Goal: Task Accomplishment & Management: Use online tool/utility

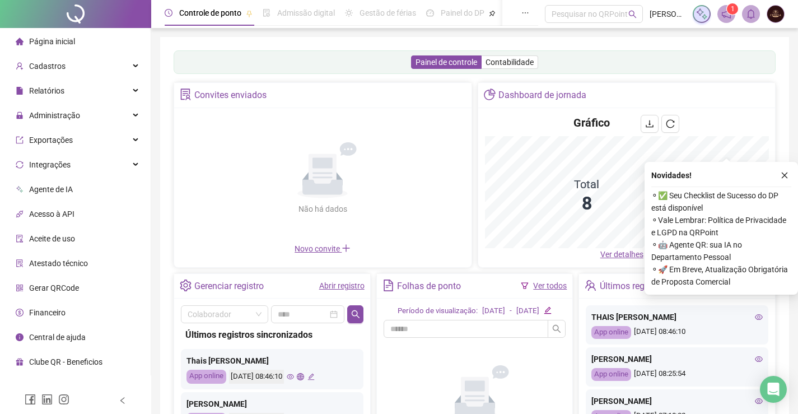
scroll to position [132, 0]
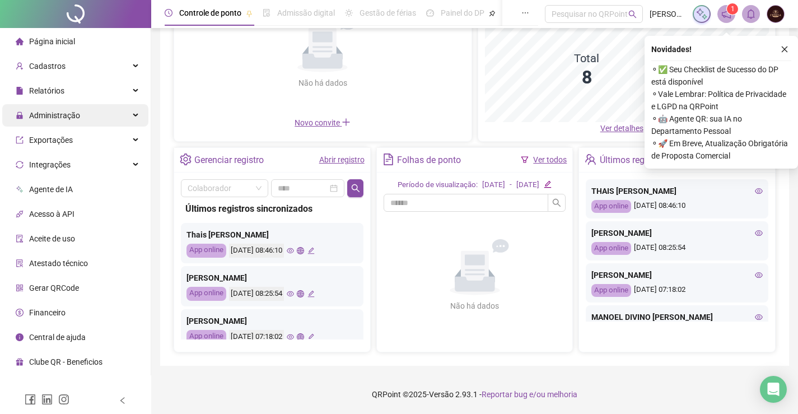
click at [58, 116] on span "Administração" at bounding box center [54, 115] width 51 height 9
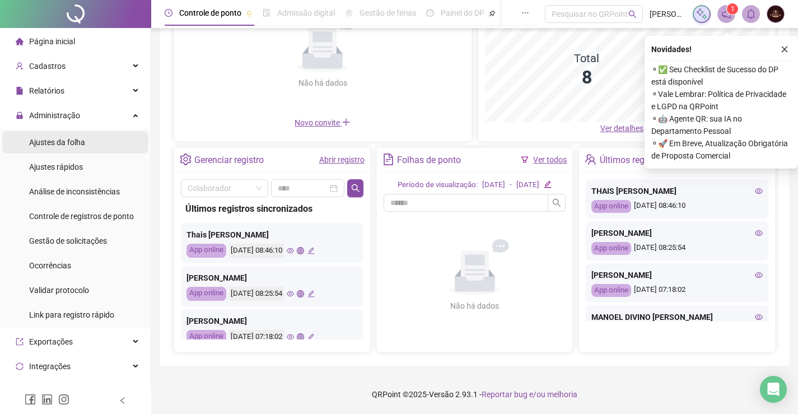
click at [45, 146] on span "Ajustes da folha" at bounding box center [57, 142] width 56 height 9
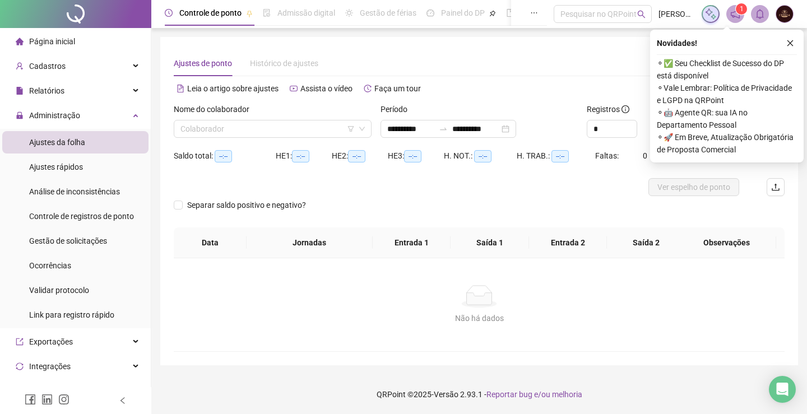
type input "**********"
click at [223, 123] on input "search" at bounding box center [267, 128] width 174 height 17
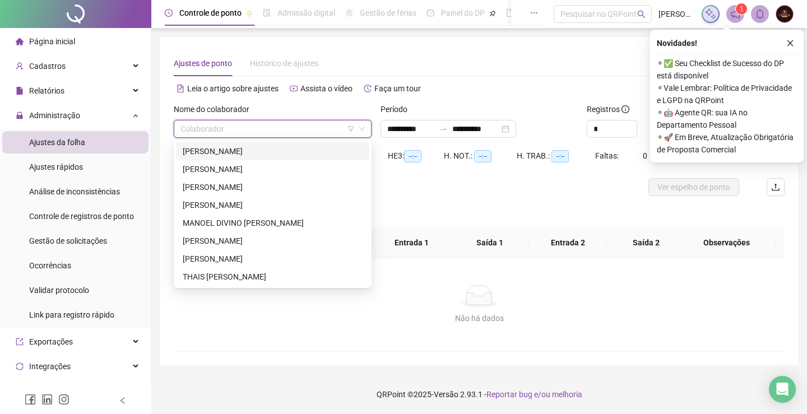
click at [221, 156] on div "[PERSON_NAME]" at bounding box center [273, 151] width 180 height 12
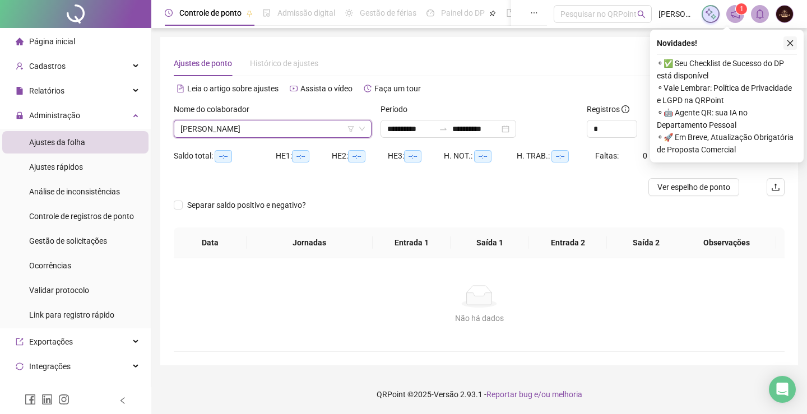
click at [785, 45] on button "button" at bounding box center [789, 42] width 13 height 13
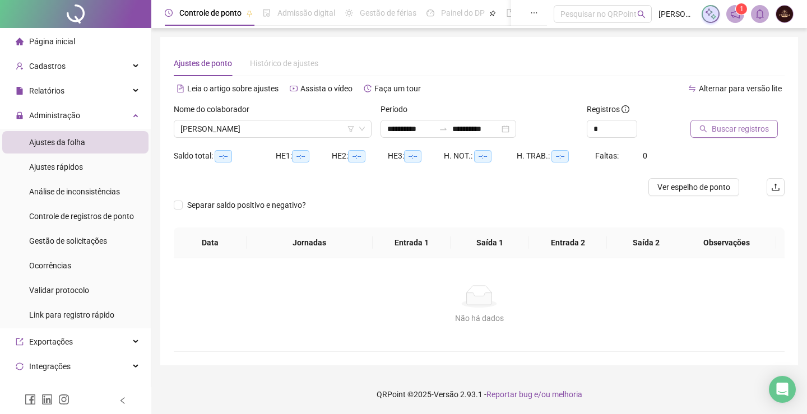
click at [725, 129] on span "Buscar registros" at bounding box center [739, 129] width 57 height 12
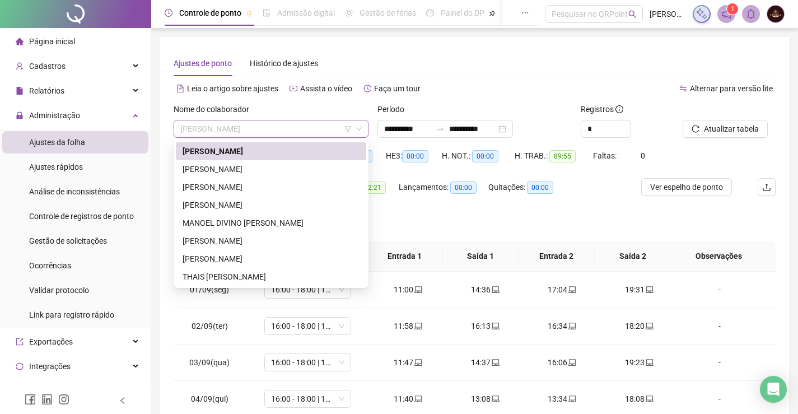
click at [317, 135] on span "[PERSON_NAME]" at bounding box center [270, 128] width 181 height 17
click at [273, 167] on div "[PERSON_NAME]" at bounding box center [271, 169] width 177 height 12
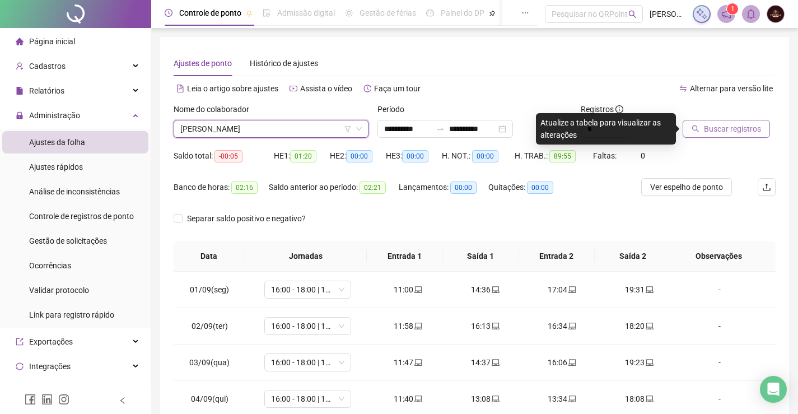
click at [735, 129] on span "Buscar registros" at bounding box center [732, 129] width 57 height 12
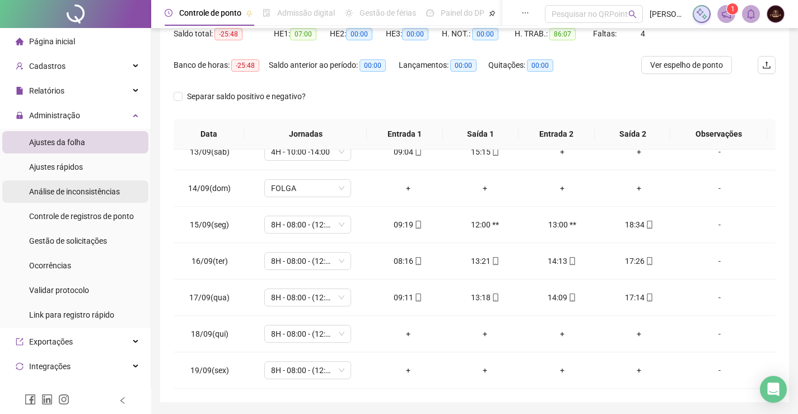
scroll to position [103, 0]
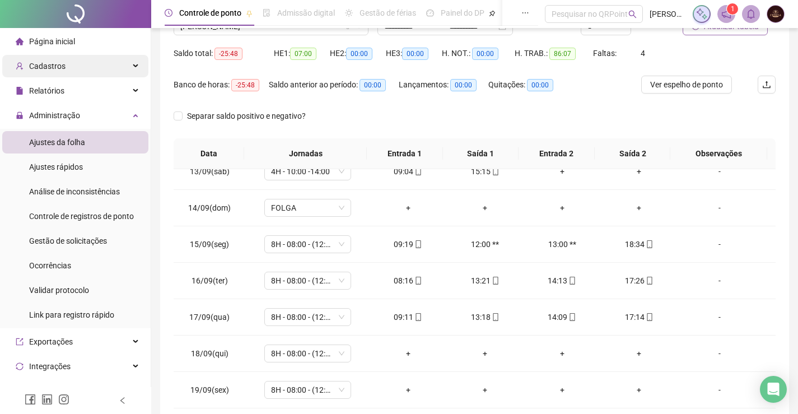
click at [49, 72] on span "Cadastros" at bounding box center [41, 66] width 50 height 22
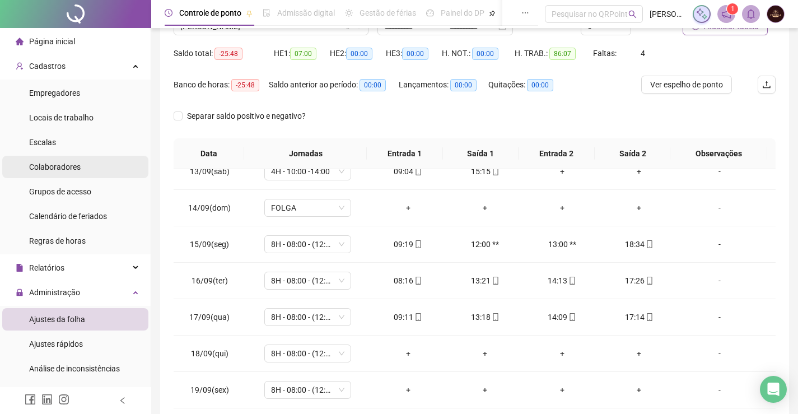
click at [59, 161] on div "Colaboradores" at bounding box center [55, 167] width 52 height 22
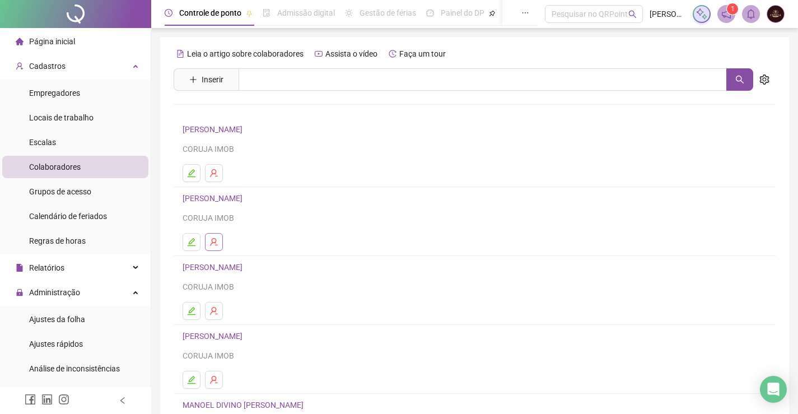
click at [211, 235] on button "button" at bounding box center [214, 242] width 18 height 18
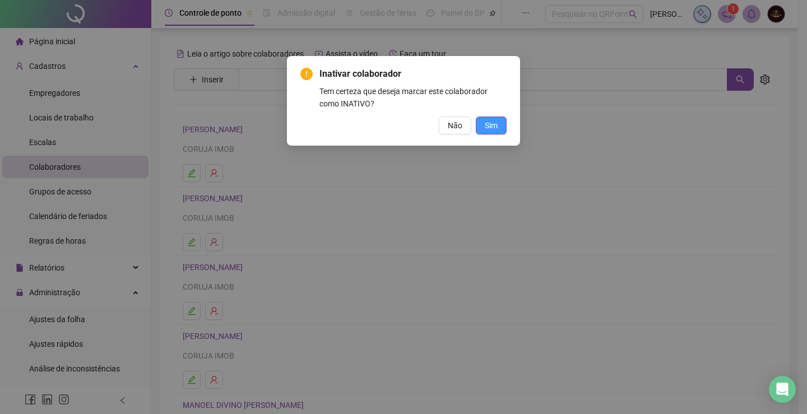
click at [492, 128] on span "Sim" at bounding box center [491, 125] width 13 height 12
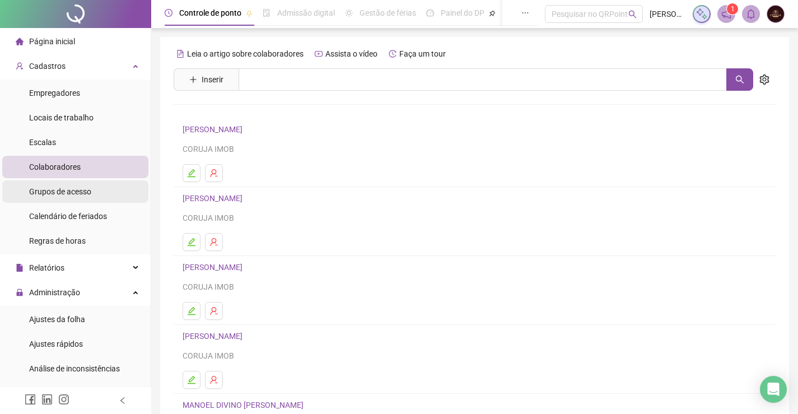
click at [91, 193] on li "Grupos de acesso" at bounding box center [75, 191] width 146 height 22
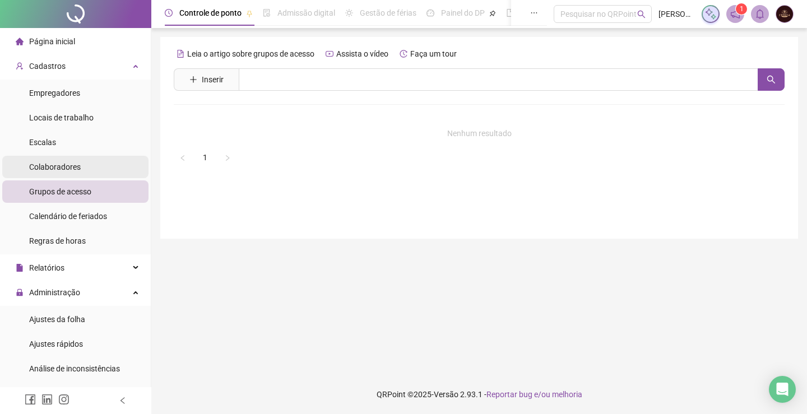
click at [79, 164] on span "Colaboradores" at bounding box center [55, 166] width 52 height 9
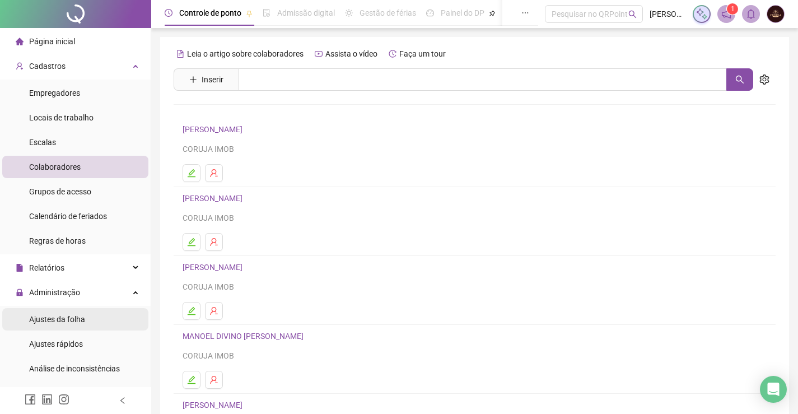
click at [52, 320] on span "Ajustes da folha" at bounding box center [57, 319] width 56 height 9
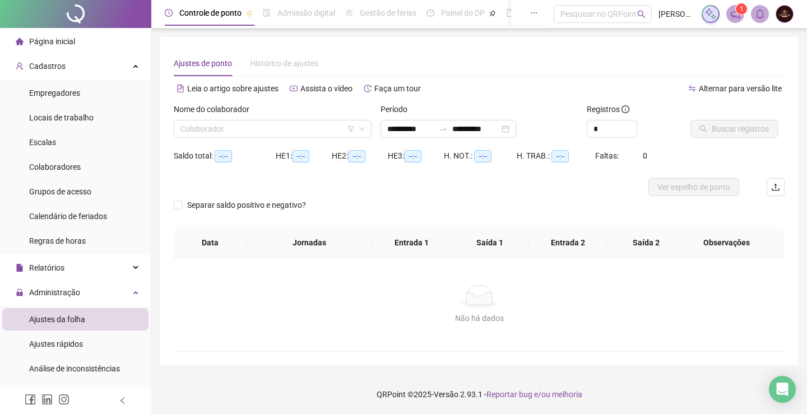
type input "**********"
click at [255, 127] on input "search" at bounding box center [267, 128] width 174 height 17
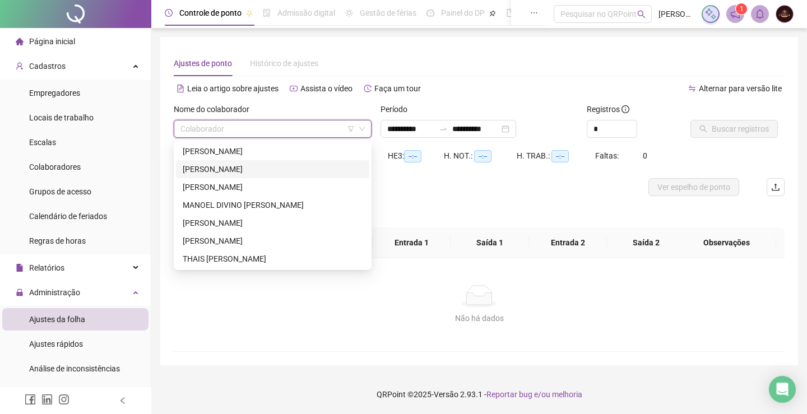
click at [253, 168] on div "[PERSON_NAME]" at bounding box center [273, 169] width 180 height 12
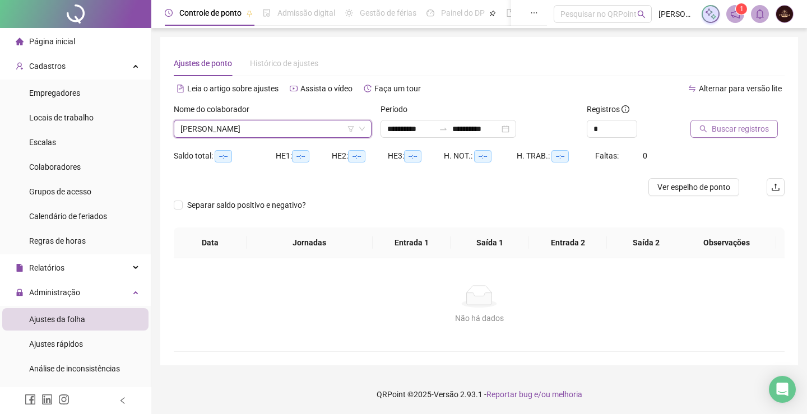
click at [712, 124] on span "Buscar registros" at bounding box center [739, 129] width 57 height 12
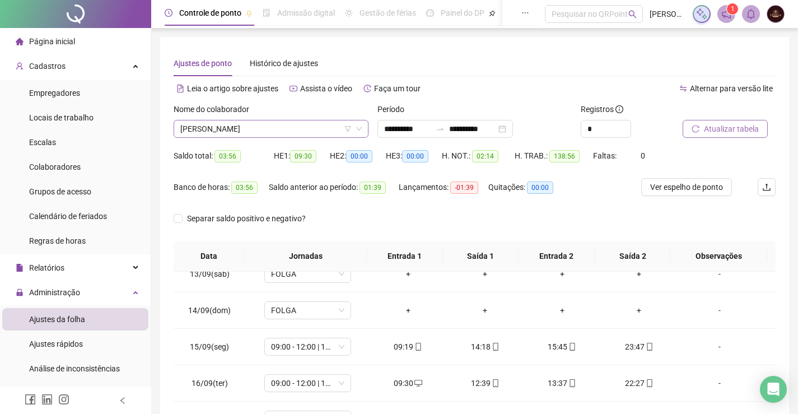
click at [286, 128] on span "[PERSON_NAME]" at bounding box center [270, 128] width 181 height 17
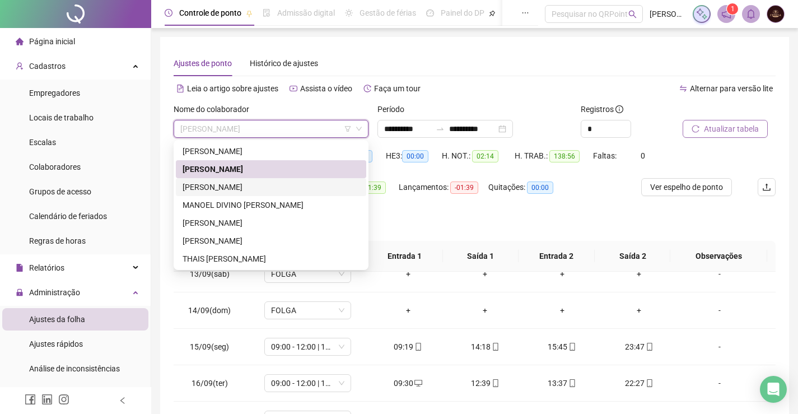
click at [249, 188] on div "[PERSON_NAME]" at bounding box center [271, 187] width 177 height 12
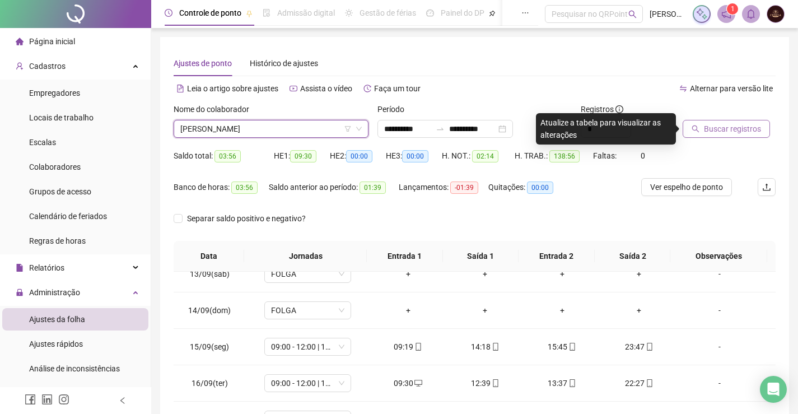
click at [707, 132] on span "Buscar registros" at bounding box center [732, 129] width 57 height 12
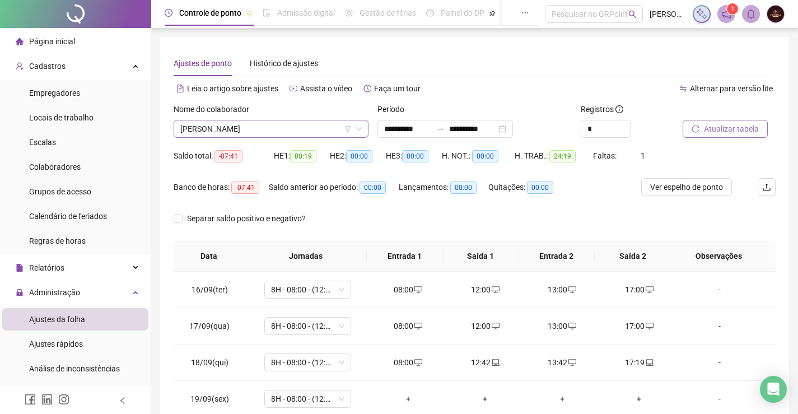
click at [238, 131] on span "[PERSON_NAME]" at bounding box center [270, 128] width 181 height 17
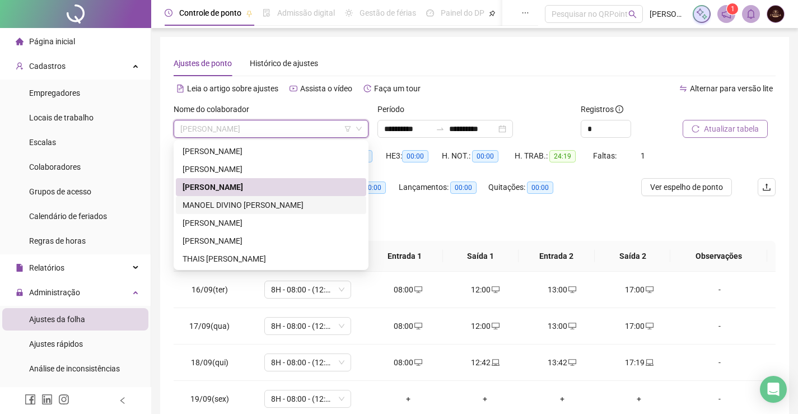
click at [222, 208] on div "MANOEL DIVINO [PERSON_NAME]" at bounding box center [271, 205] width 177 height 12
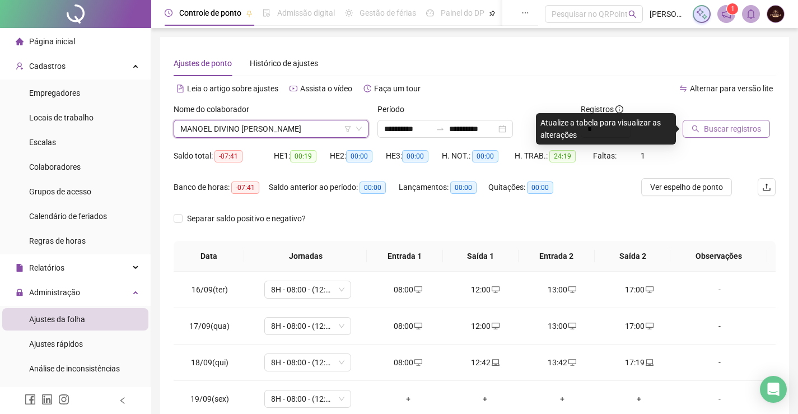
click at [730, 126] on span "Buscar registros" at bounding box center [732, 129] width 57 height 12
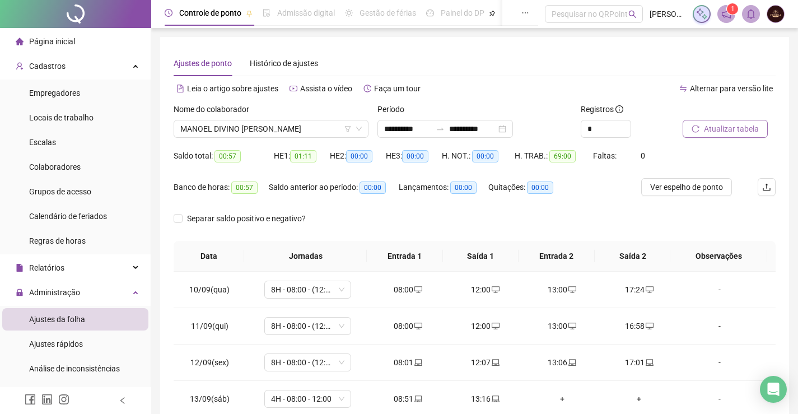
click at [236, 119] on div "Nome do colaborador" at bounding box center [271, 111] width 195 height 17
click at [236, 120] on span "MANOEL DIVINO [PERSON_NAME]" at bounding box center [270, 128] width 181 height 17
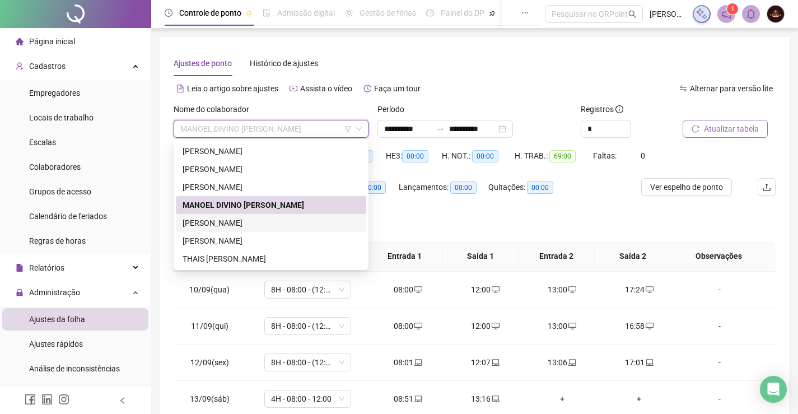
click at [220, 221] on div "[PERSON_NAME]" at bounding box center [271, 223] width 177 height 12
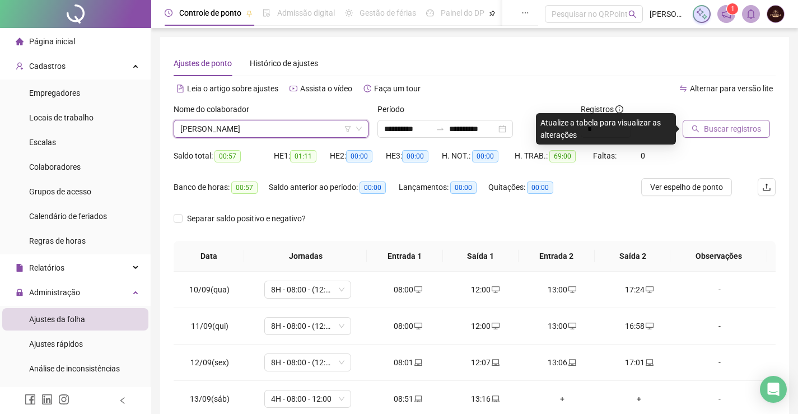
click at [713, 136] on button "Buscar registros" at bounding box center [726, 129] width 87 height 18
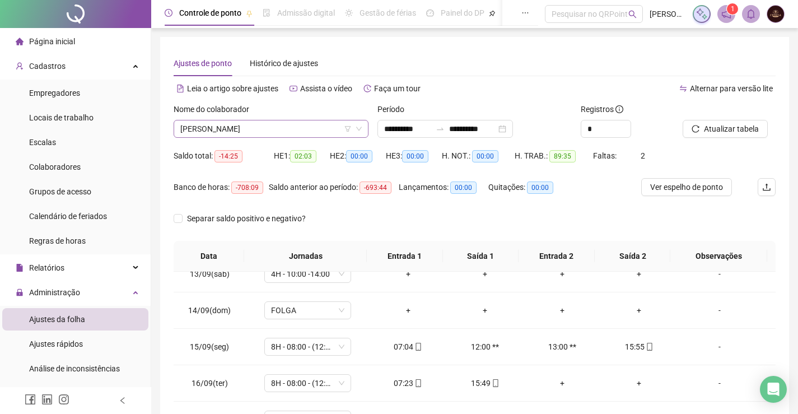
click at [274, 123] on span "[PERSON_NAME]" at bounding box center [270, 128] width 181 height 17
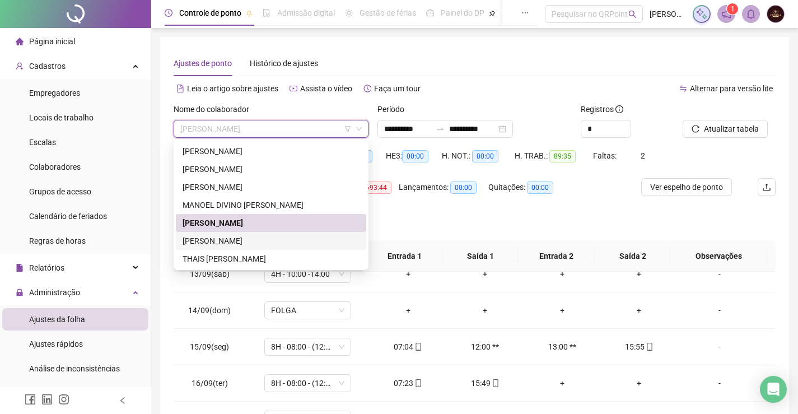
click at [235, 245] on div "[PERSON_NAME]" at bounding box center [271, 241] width 177 height 12
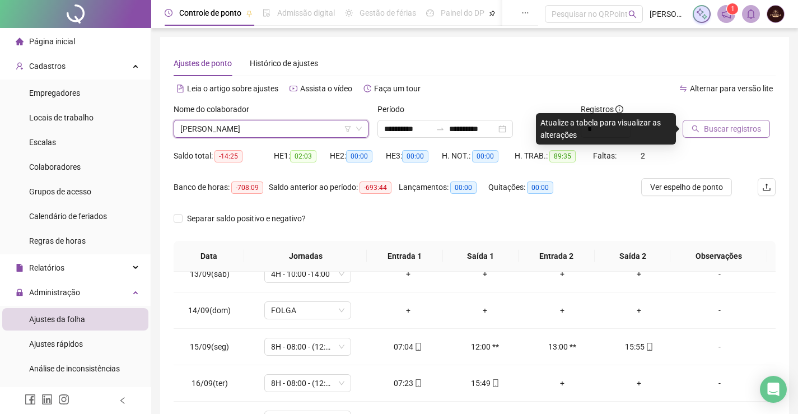
click at [728, 132] on span "Buscar registros" at bounding box center [732, 129] width 57 height 12
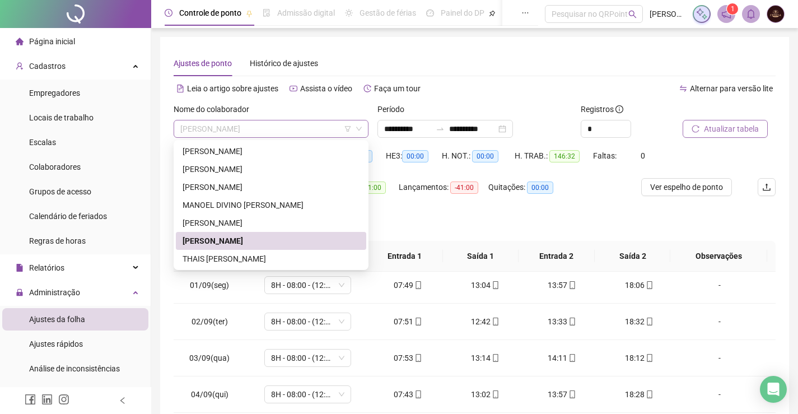
click at [218, 125] on span "[PERSON_NAME]" at bounding box center [270, 128] width 181 height 17
click at [203, 257] on div "THAIS [PERSON_NAME]" at bounding box center [271, 259] width 177 height 12
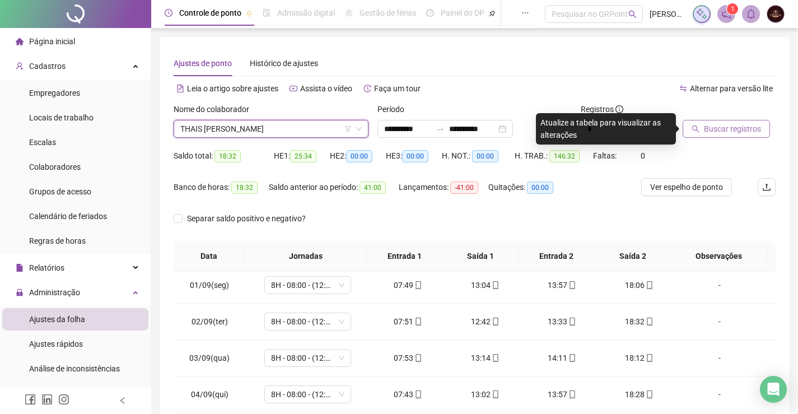
click at [720, 128] on span "Buscar registros" at bounding box center [732, 129] width 57 height 12
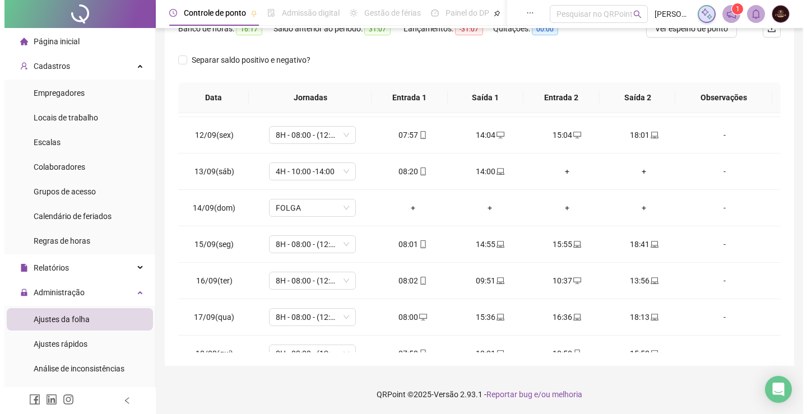
scroll to position [453, 0]
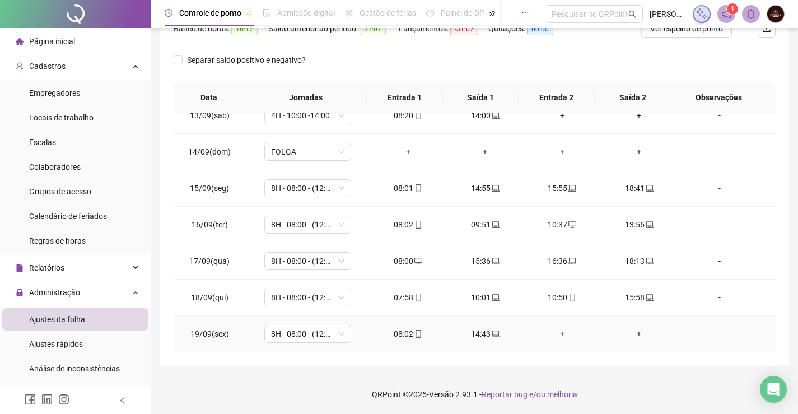
click at [562, 334] on div "+" at bounding box center [562, 334] width 59 height 12
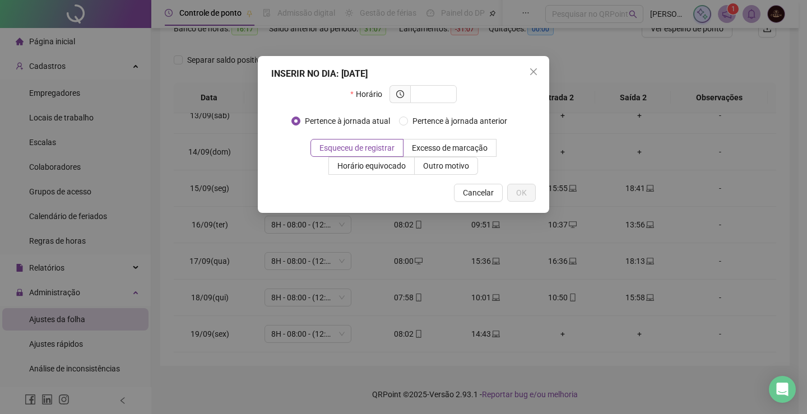
click at [562, 335] on div "INSERIR NO DIA : [DATE] Horário Pertence à jornada atual Pertence à jornada ant…" at bounding box center [403, 207] width 807 height 414
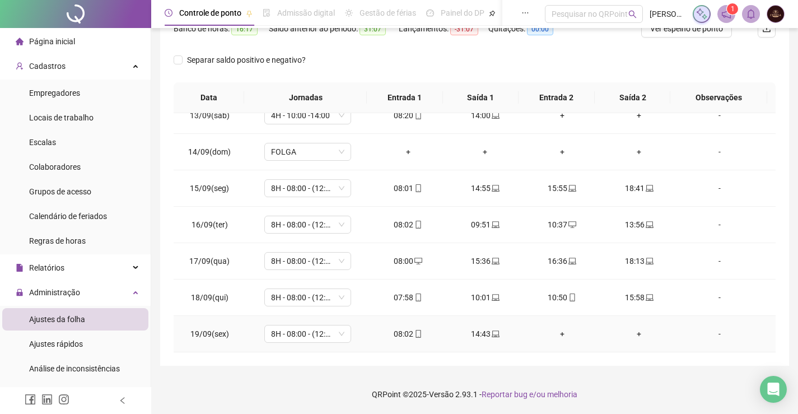
click at [562, 335] on div "+" at bounding box center [562, 334] width 59 height 12
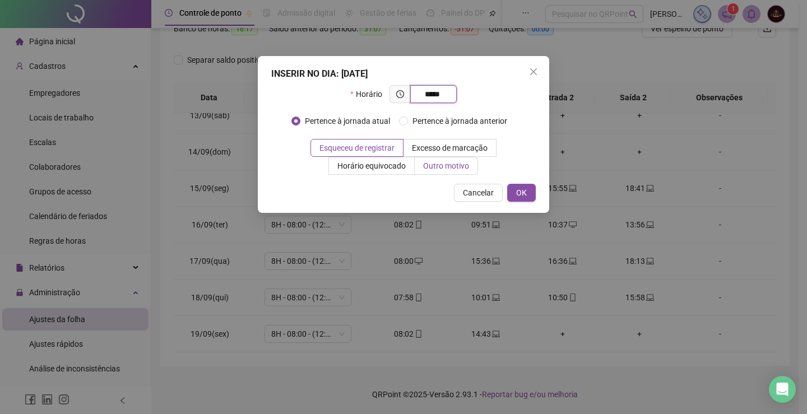
type input "*****"
click at [458, 161] on span "Outro motivo" at bounding box center [446, 165] width 46 height 9
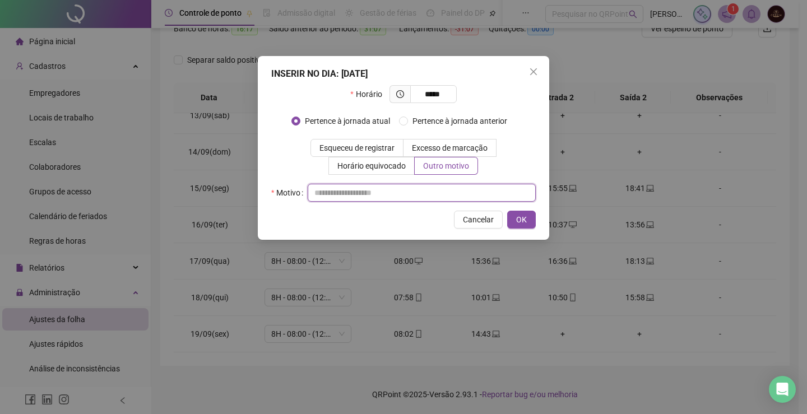
click at [437, 188] on input "text" at bounding box center [422, 193] width 228 height 18
type input "*"
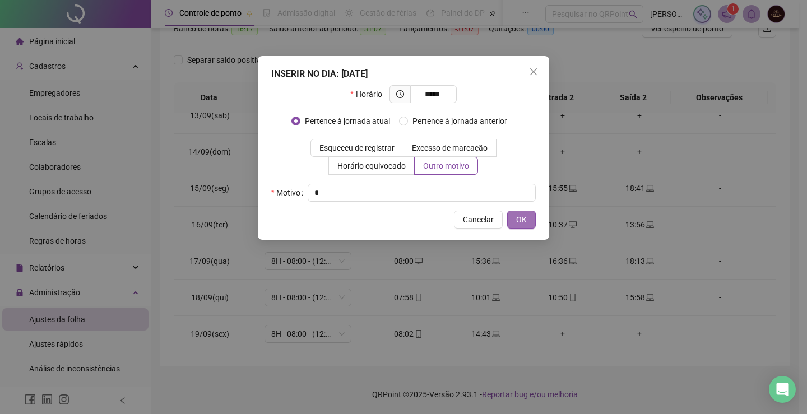
drag, startPoint x: 533, startPoint y: 224, endPoint x: 524, endPoint y: 223, distance: 9.0
click at [533, 224] on button "OK" at bounding box center [521, 220] width 29 height 18
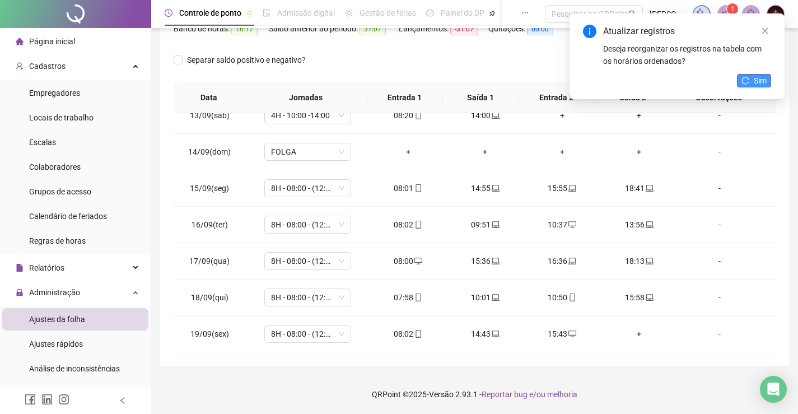
click at [751, 81] on button "Sim" at bounding box center [754, 80] width 34 height 13
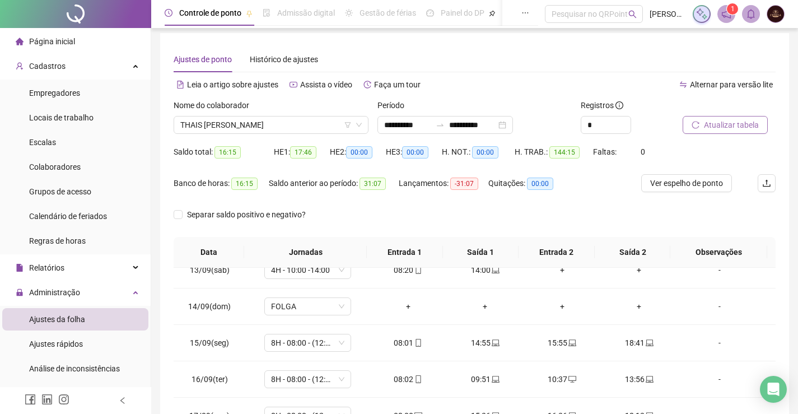
scroll to position [0, 0]
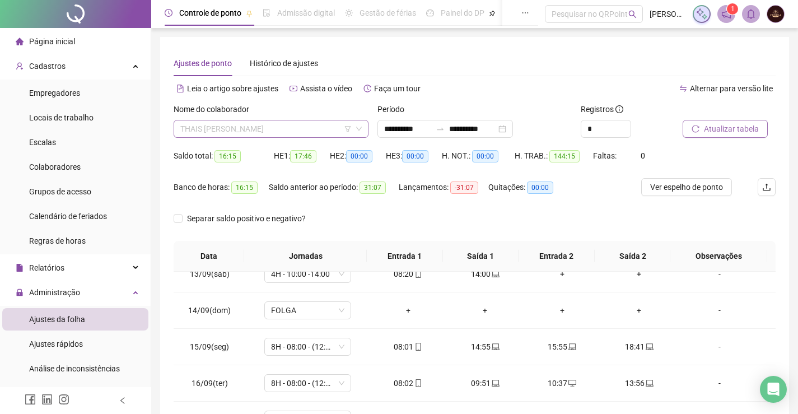
click at [271, 132] on span "THAIS [PERSON_NAME]" at bounding box center [270, 128] width 181 height 17
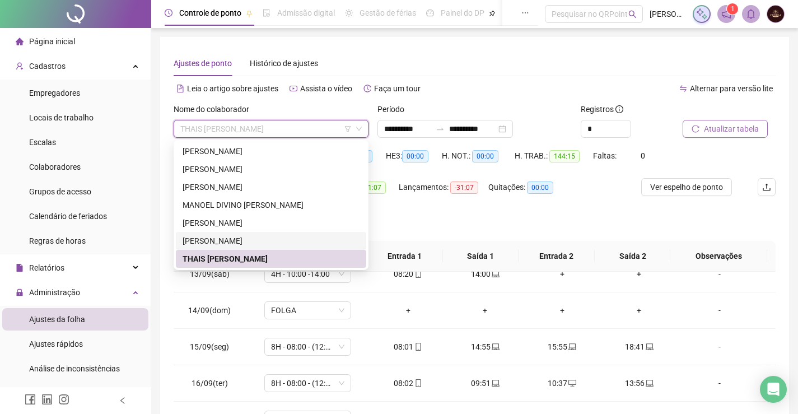
click at [242, 243] on div "[PERSON_NAME]" at bounding box center [271, 241] width 177 height 12
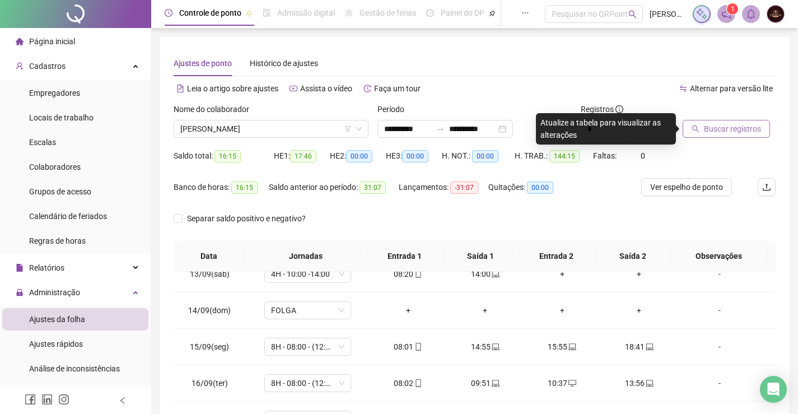
click at [742, 129] on span "Buscar registros" at bounding box center [732, 129] width 57 height 12
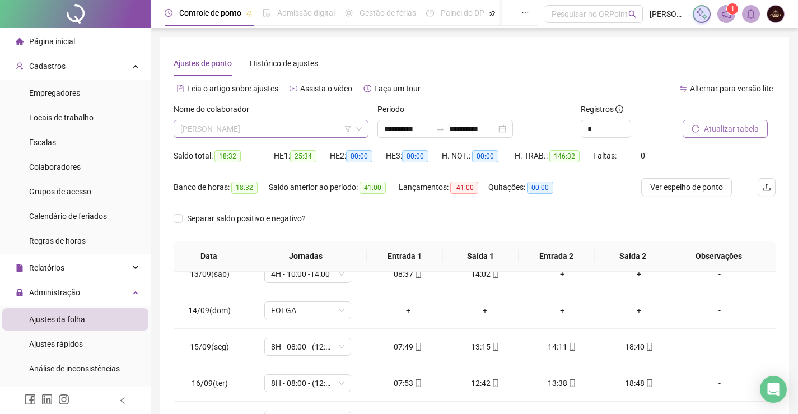
click at [218, 125] on span "[PERSON_NAME]" at bounding box center [270, 128] width 181 height 17
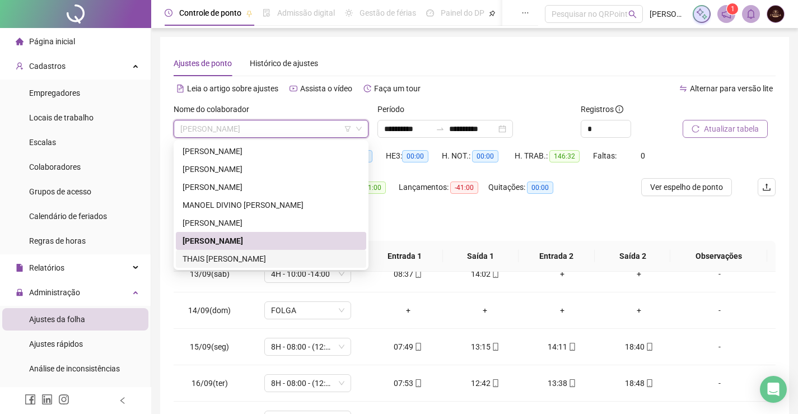
drag, startPoint x: 206, startPoint y: 263, endPoint x: 256, endPoint y: 250, distance: 52.2
click at [207, 264] on div "THAIS [PERSON_NAME]" at bounding box center [271, 259] width 177 height 12
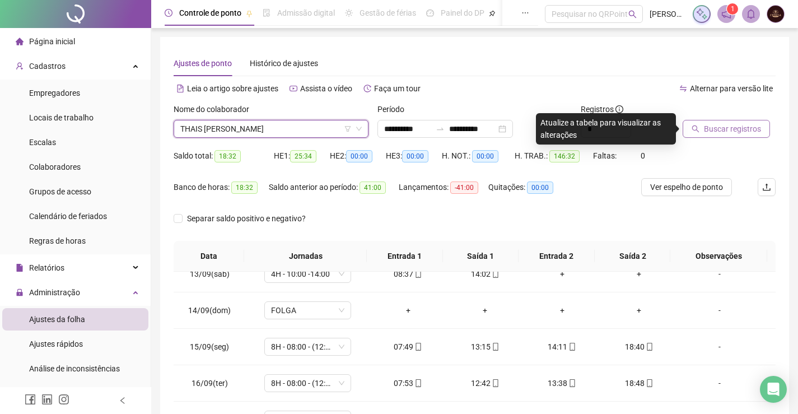
click at [709, 133] on span "Buscar registros" at bounding box center [732, 129] width 57 height 12
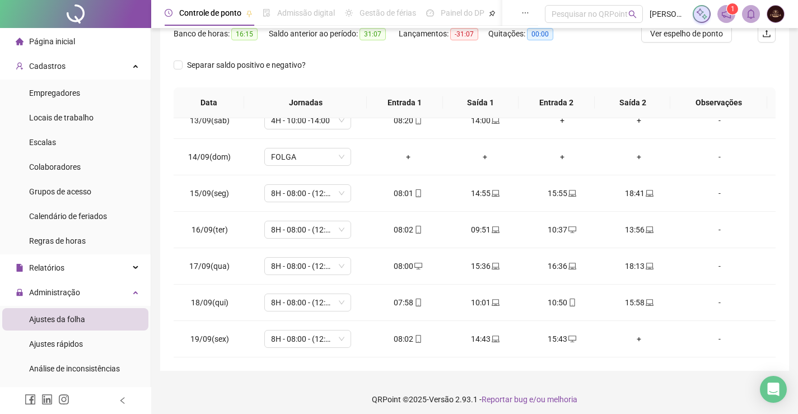
scroll to position [159, 0]
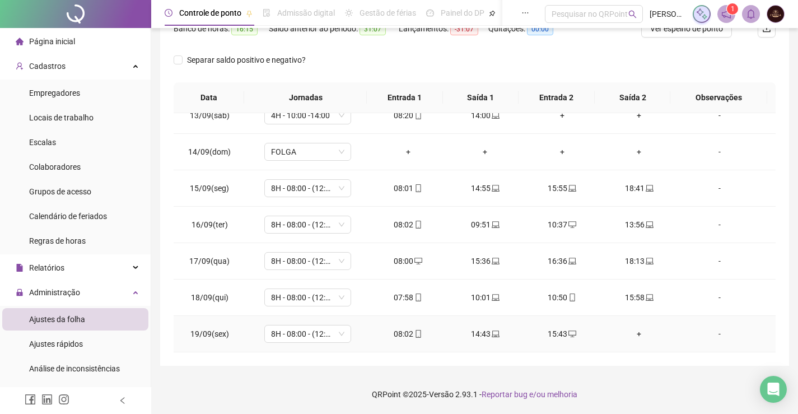
click at [632, 337] on div "+" at bounding box center [639, 334] width 59 height 12
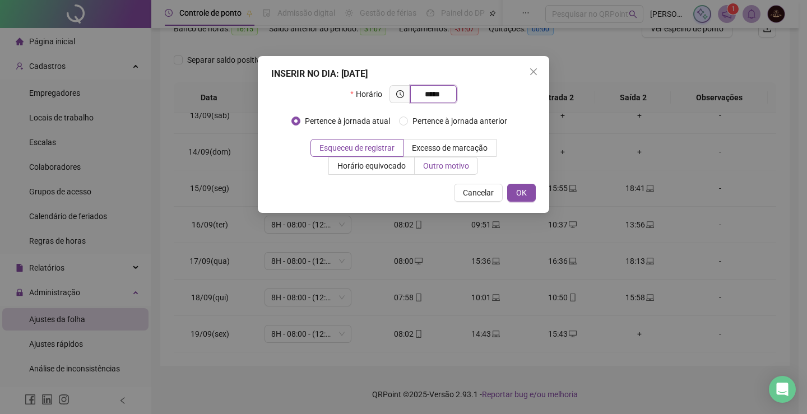
type input "*****"
click at [449, 162] on span "Outro motivo" at bounding box center [446, 165] width 46 height 9
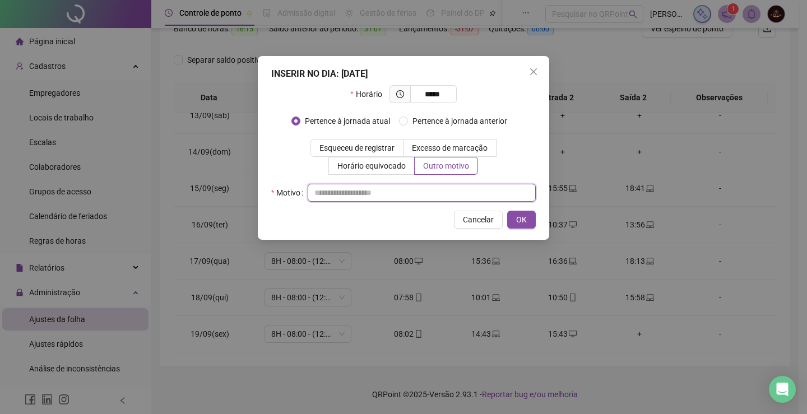
click at [396, 196] on input "text" at bounding box center [422, 193] width 228 height 18
type input "*"
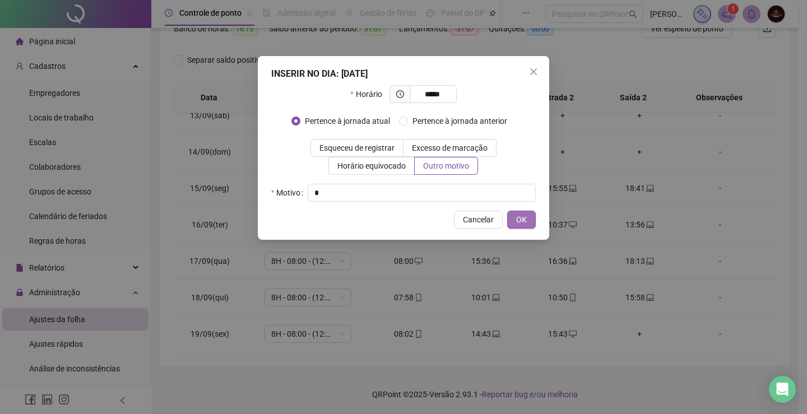
click at [525, 219] on span "OK" at bounding box center [521, 219] width 11 height 12
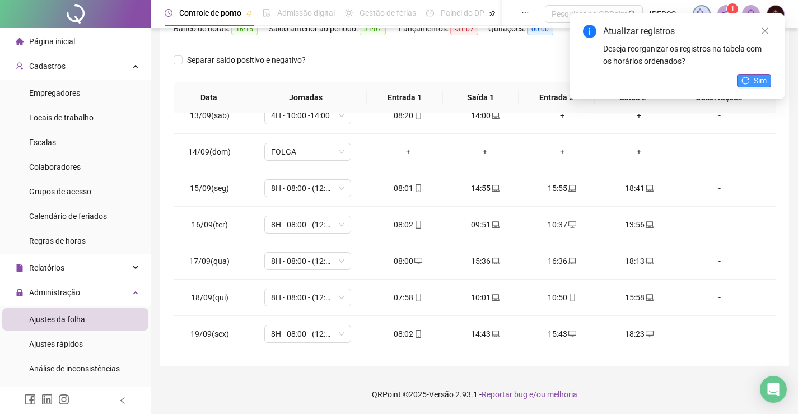
click at [761, 79] on span "Sim" at bounding box center [760, 81] width 13 height 12
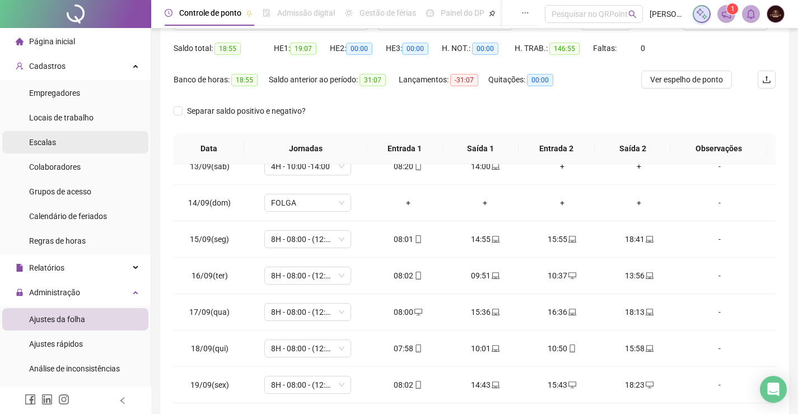
scroll to position [46, 0]
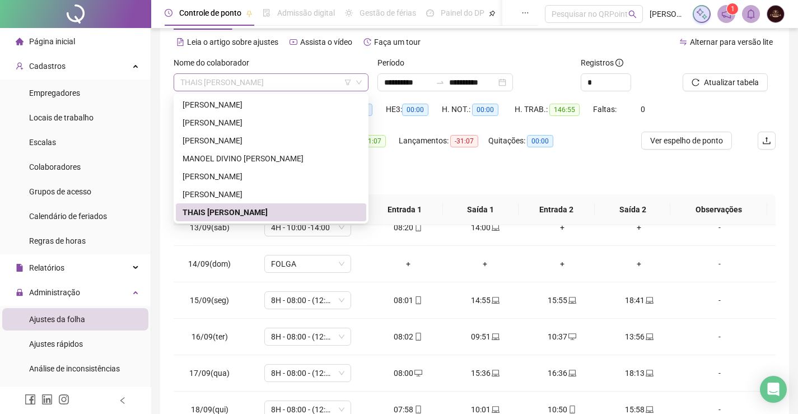
click at [278, 75] on span "THAIS [PERSON_NAME]" at bounding box center [270, 82] width 181 height 17
click at [226, 189] on div "[PERSON_NAME]" at bounding box center [271, 194] width 177 height 12
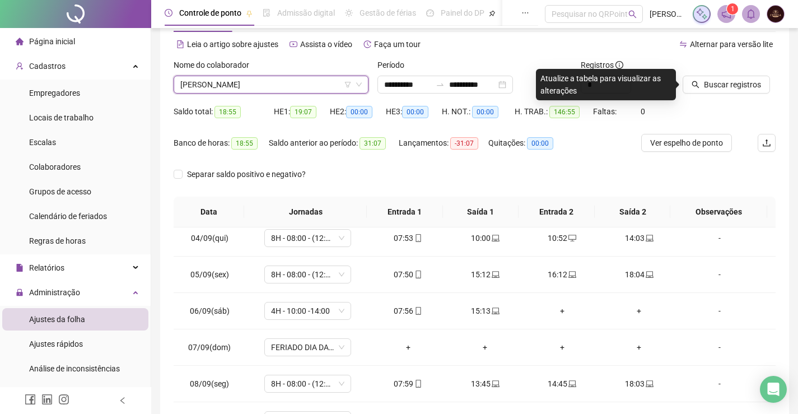
scroll to position [0, 0]
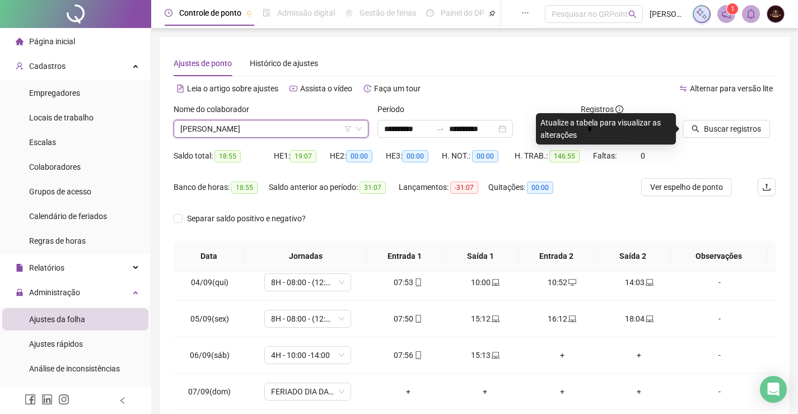
click at [265, 124] on span "[PERSON_NAME]" at bounding box center [270, 128] width 181 height 17
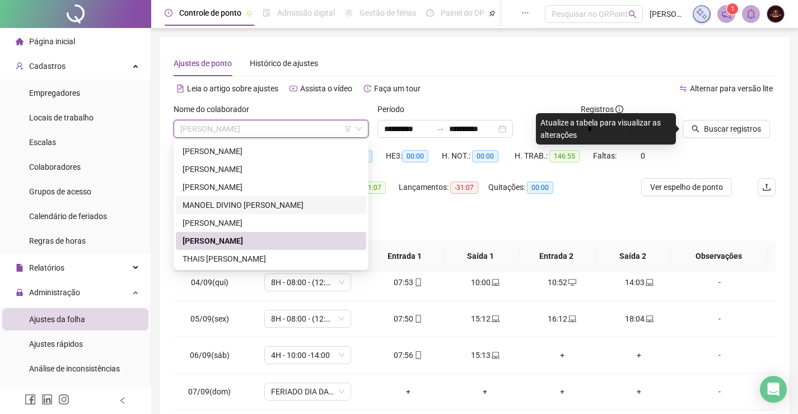
click at [244, 202] on div "MANOEL DIVINO [PERSON_NAME]" at bounding box center [271, 205] width 177 height 12
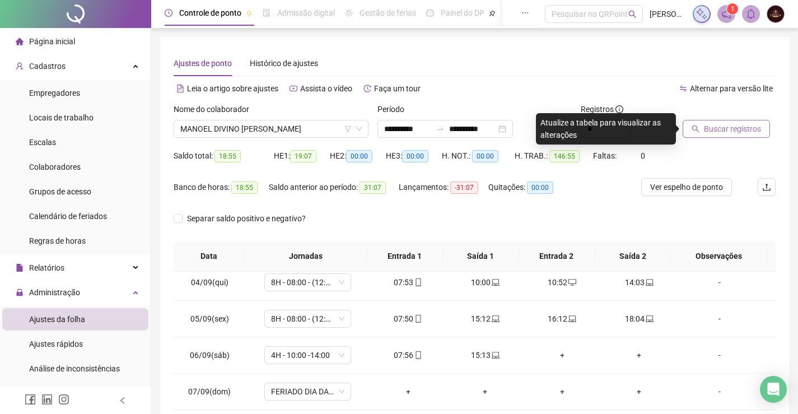
click at [730, 131] on span "Buscar registros" at bounding box center [732, 129] width 57 height 12
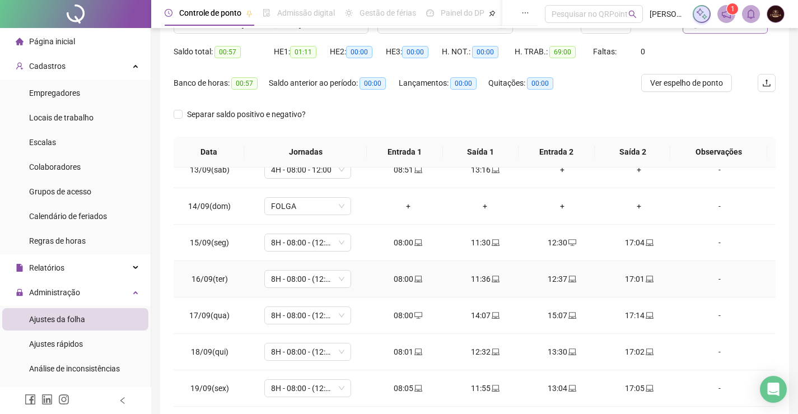
scroll to position [159, 0]
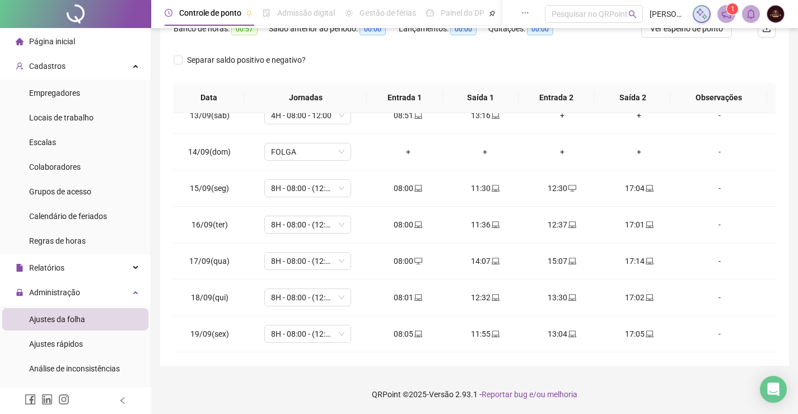
click at [73, 43] on span "Página inicial" at bounding box center [52, 41] width 46 height 9
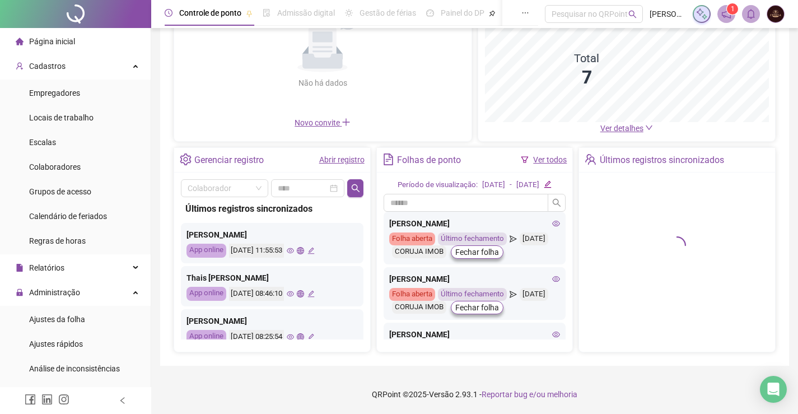
scroll to position [138, 0]
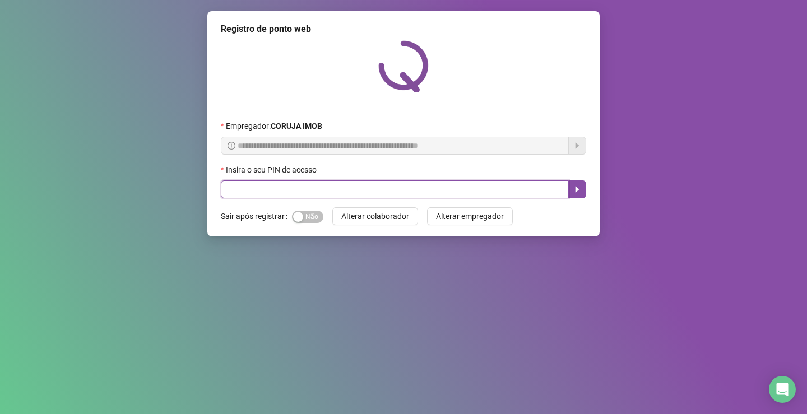
click at [334, 194] on input "text" at bounding box center [395, 189] width 348 height 18
type input "*****"
click at [580, 194] on icon "caret-right" at bounding box center [576, 189] width 9 height 9
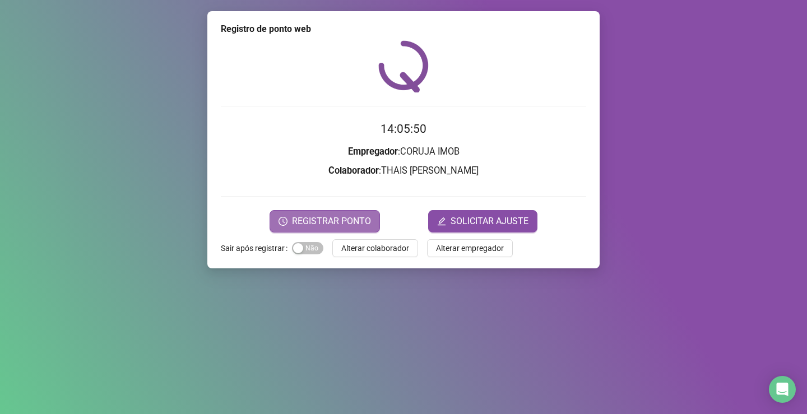
click at [351, 221] on span "REGISTRAR PONTO" at bounding box center [331, 221] width 79 height 13
